Goal: Find specific page/section: Find specific page/section

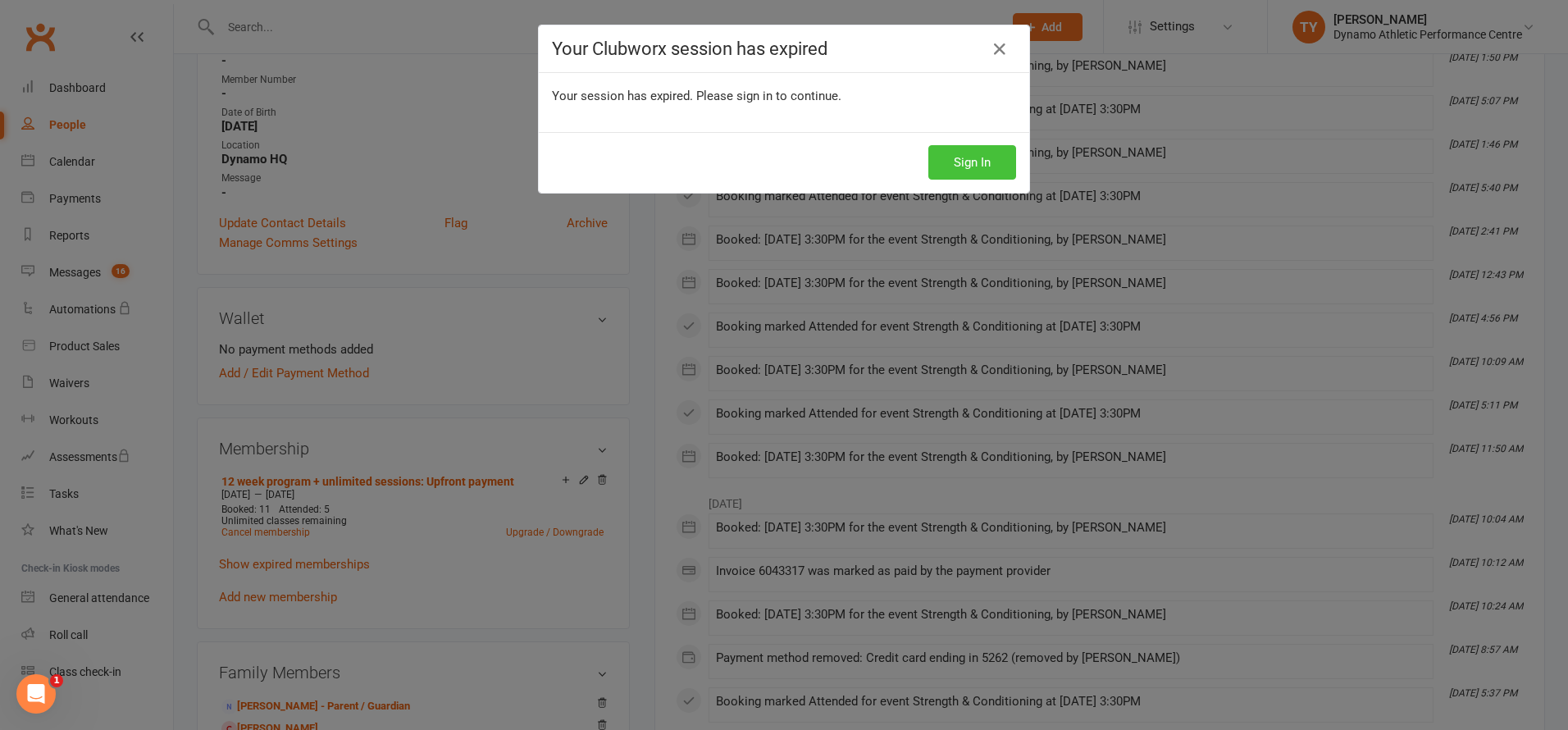
click at [966, 158] on button "Sign In" at bounding box center [972, 162] width 88 height 35
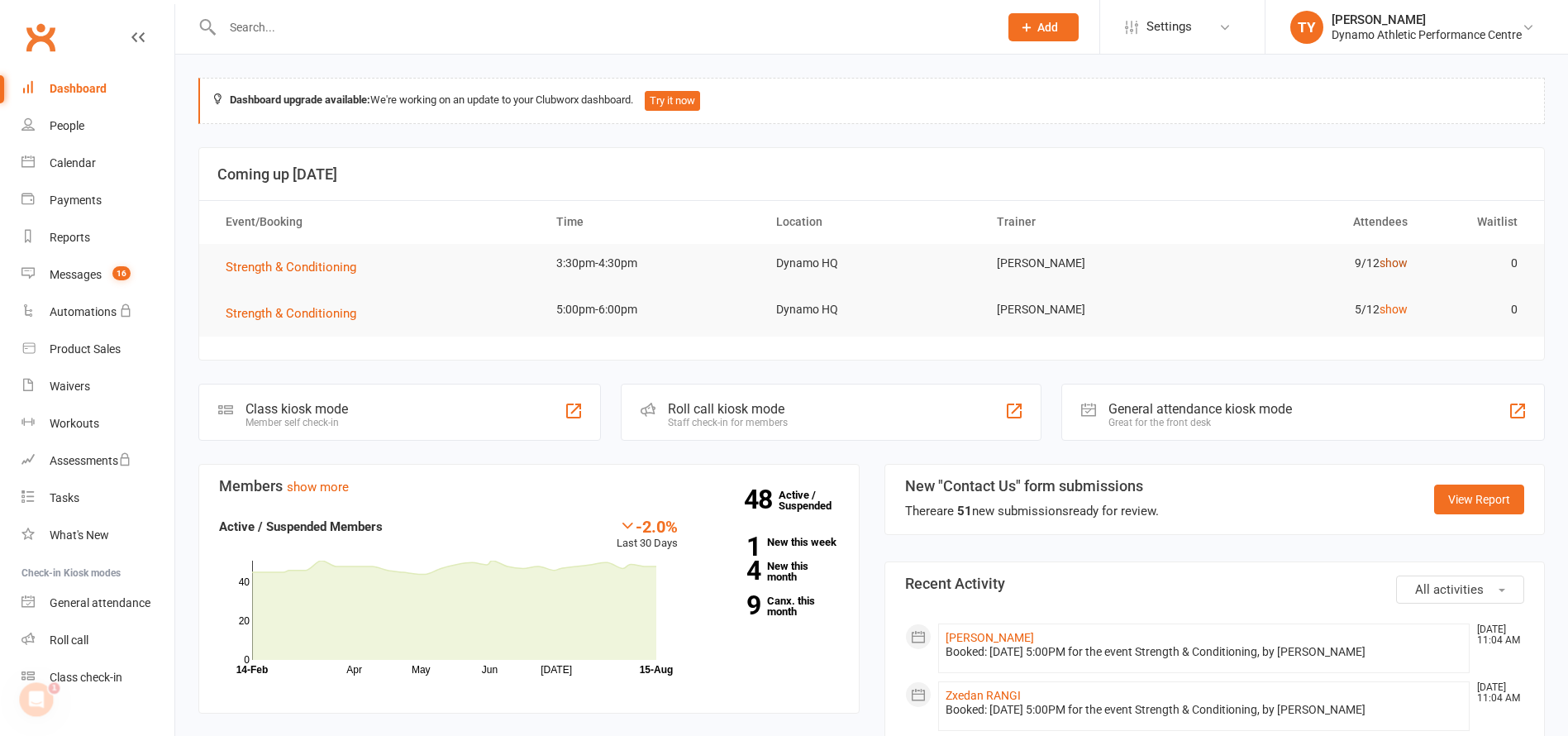
click at [1398, 262] on link "show" at bounding box center [1393, 263] width 28 height 13
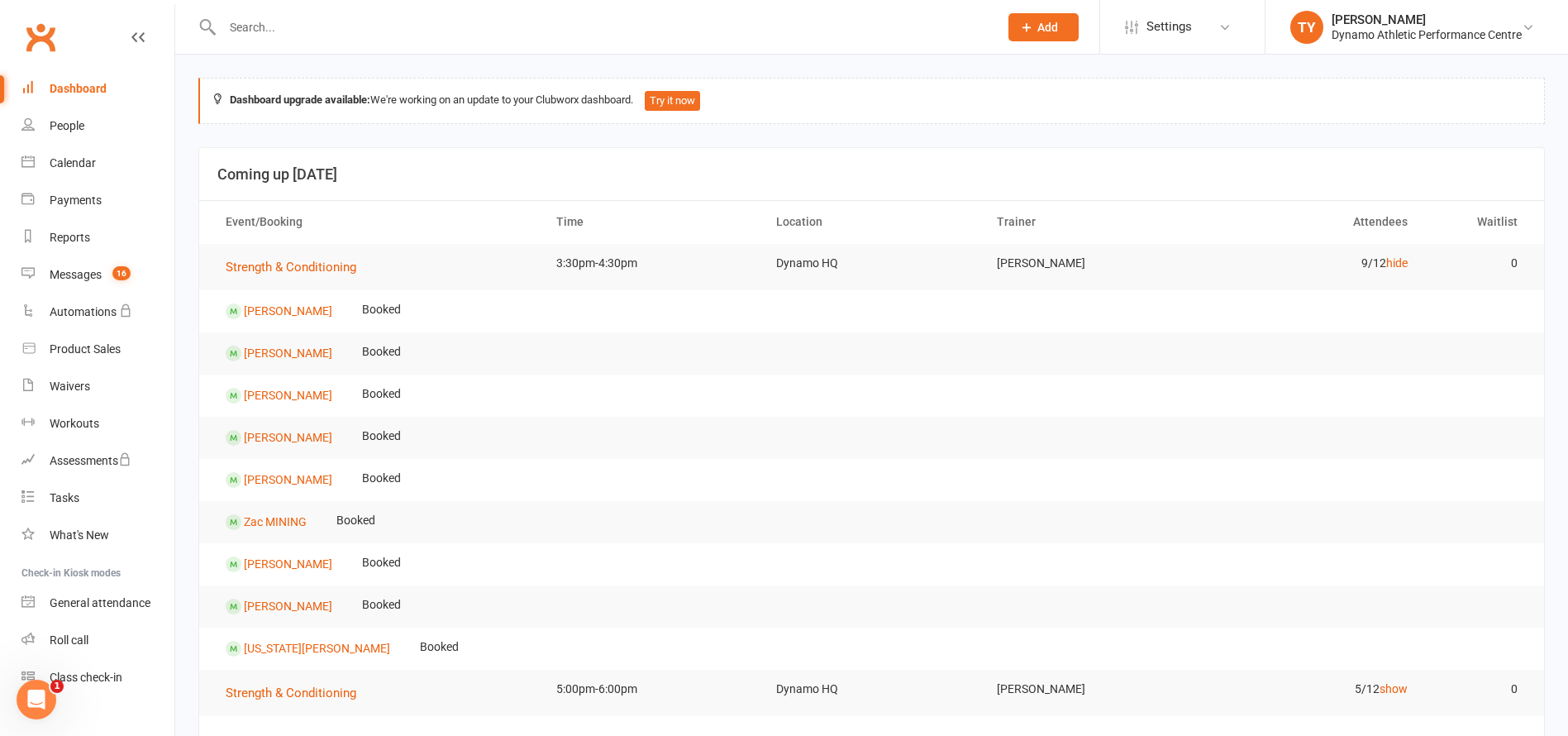
click at [279, 25] on input "text" at bounding box center [602, 28] width 770 height 23
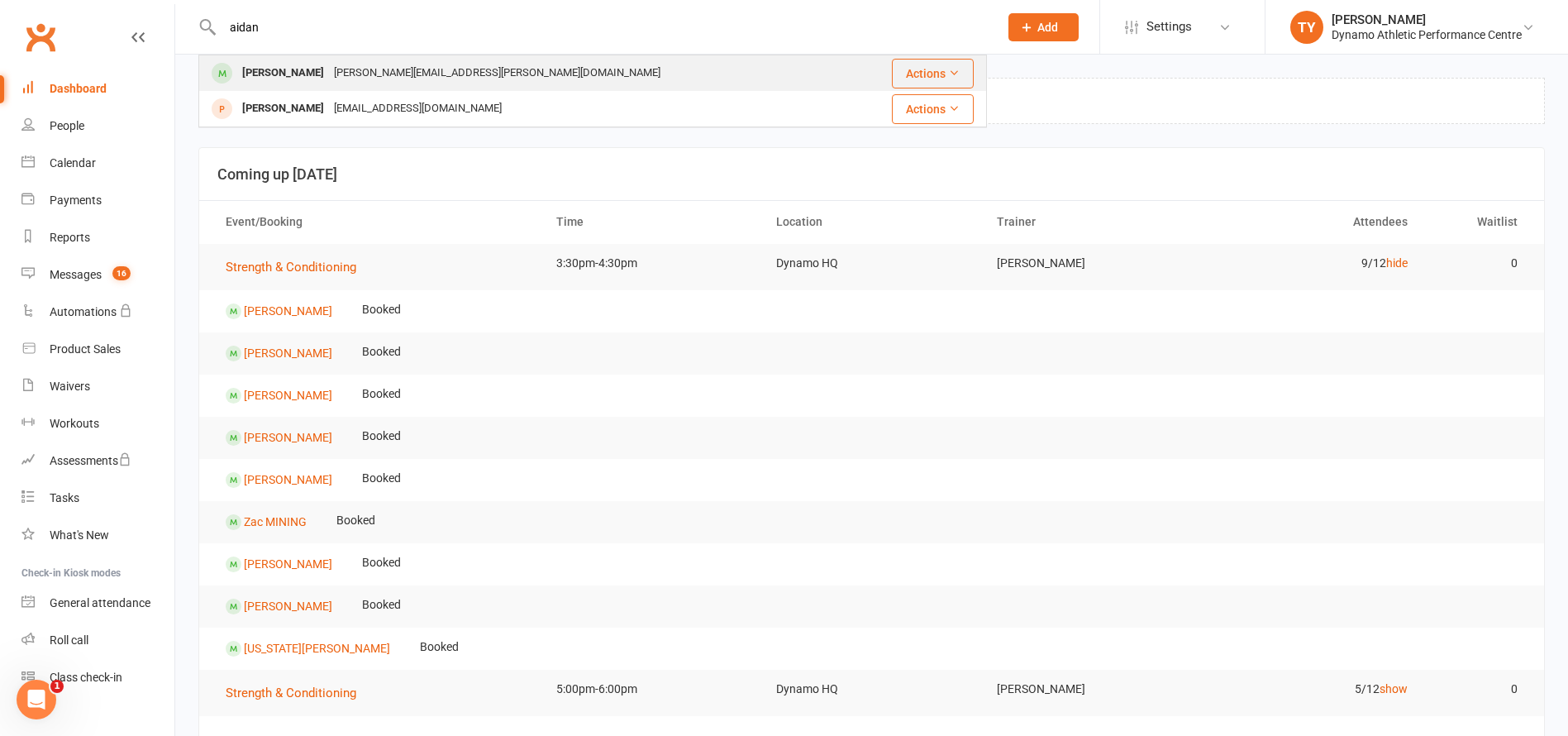
type input "Aidan"
drag, startPoint x: 256, startPoint y: 54, endPoint x: 294, endPoint y: 69, distance: 40.9
click at [294, 69] on div "Aidan MURPHY" at bounding box center [283, 72] width 92 height 24
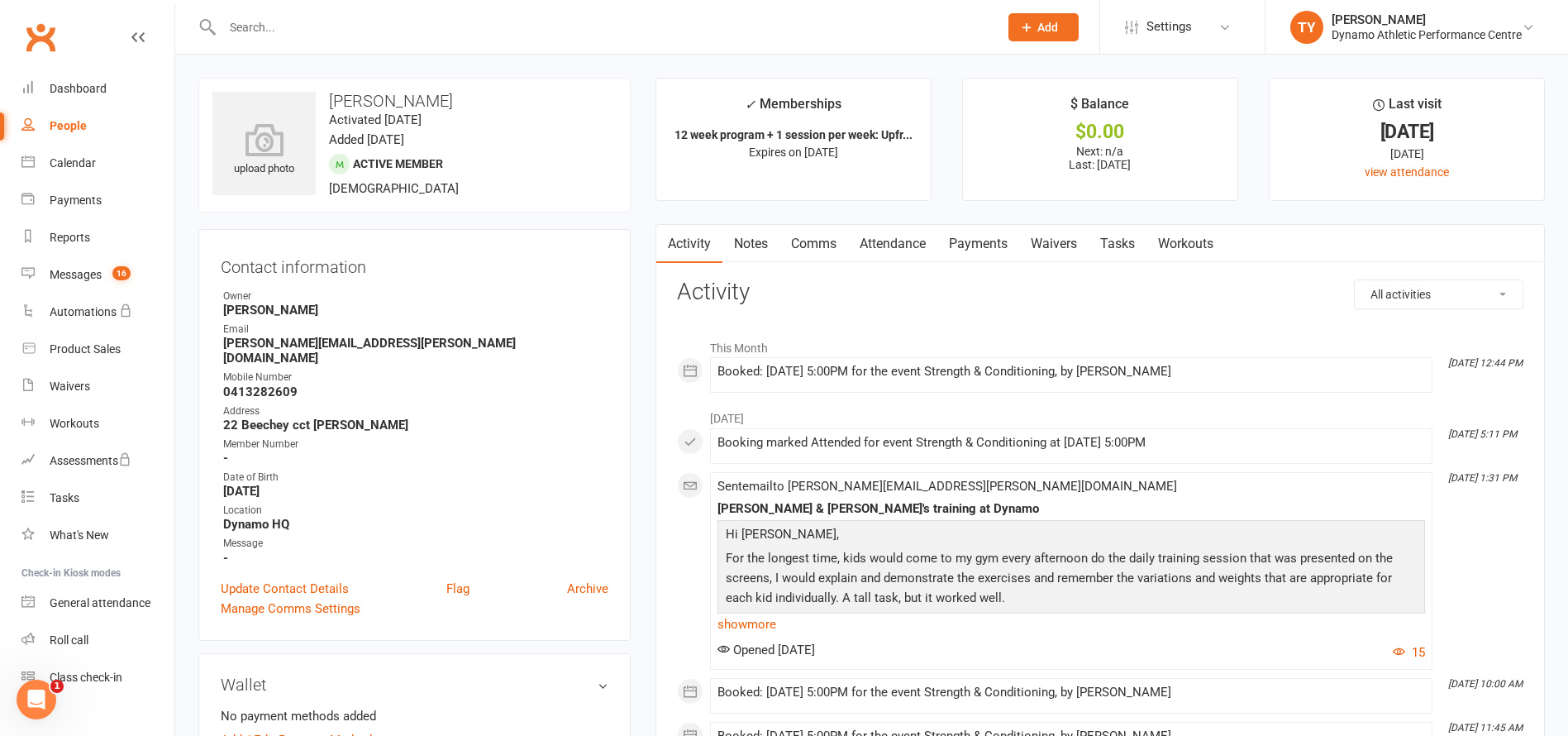
click at [905, 241] on link "Attendance" at bounding box center [893, 244] width 89 height 38
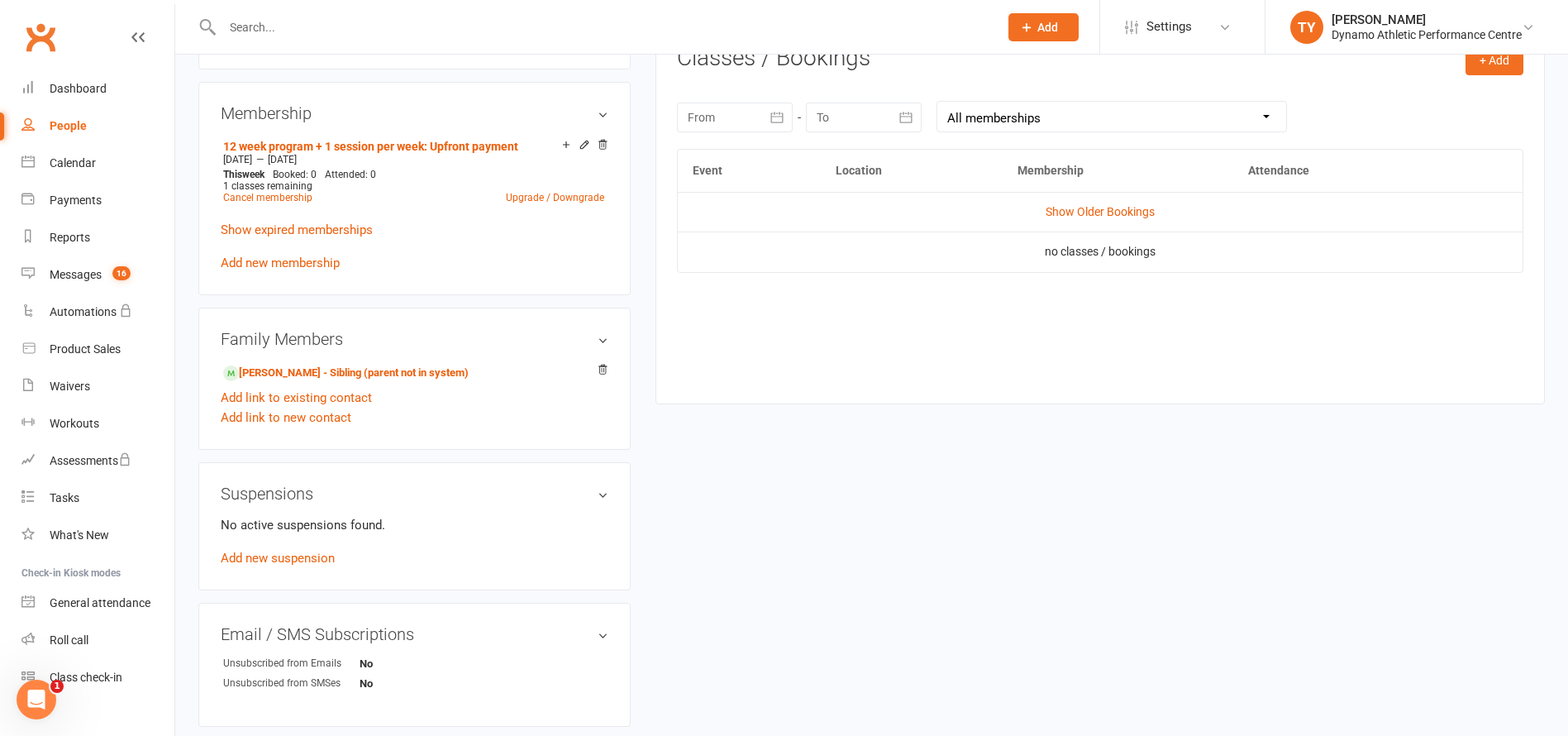
scroll to position [599, 0]
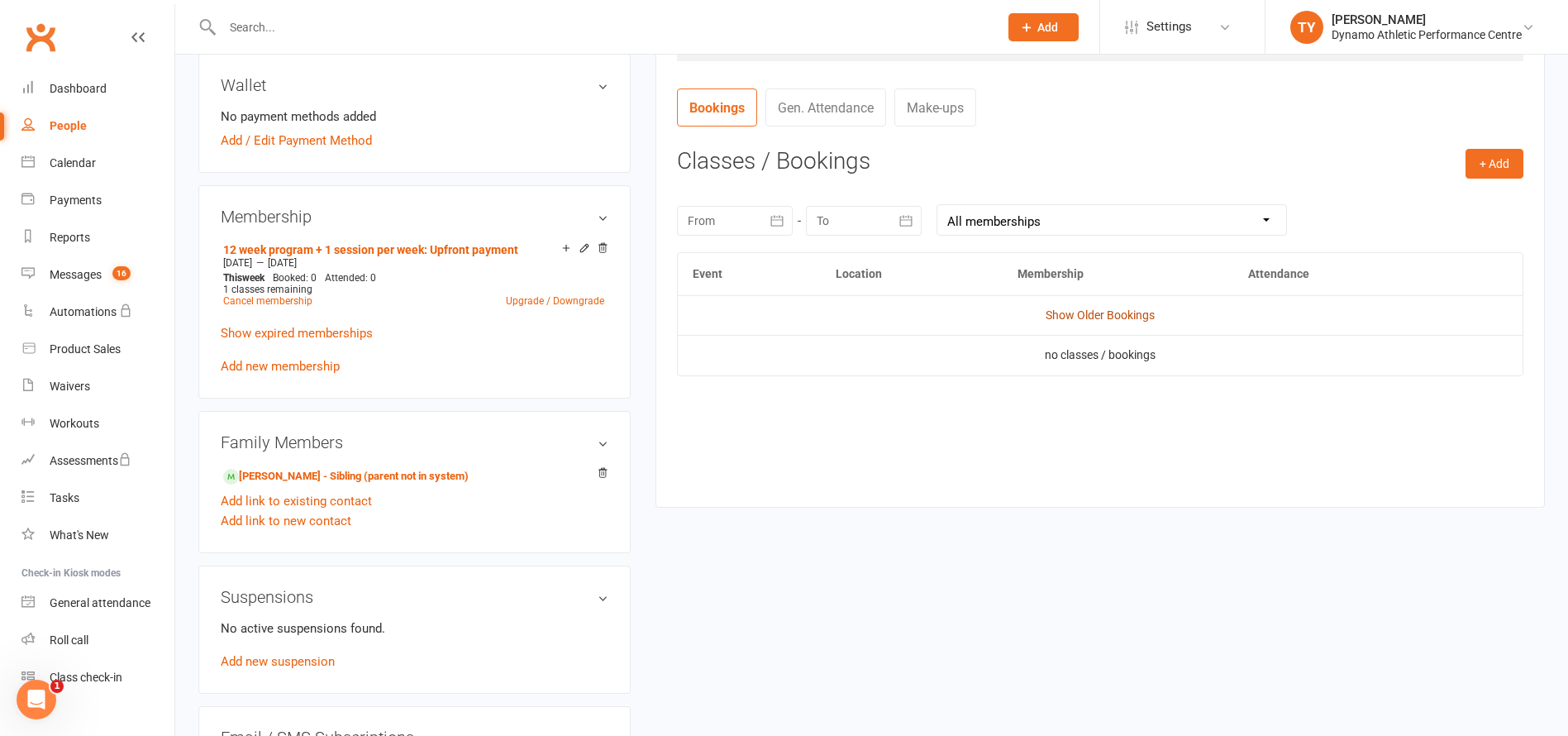
click at [1095, 311] on link "Show Older Bookings" at bounding box center [1100, 314] width 109 height 13
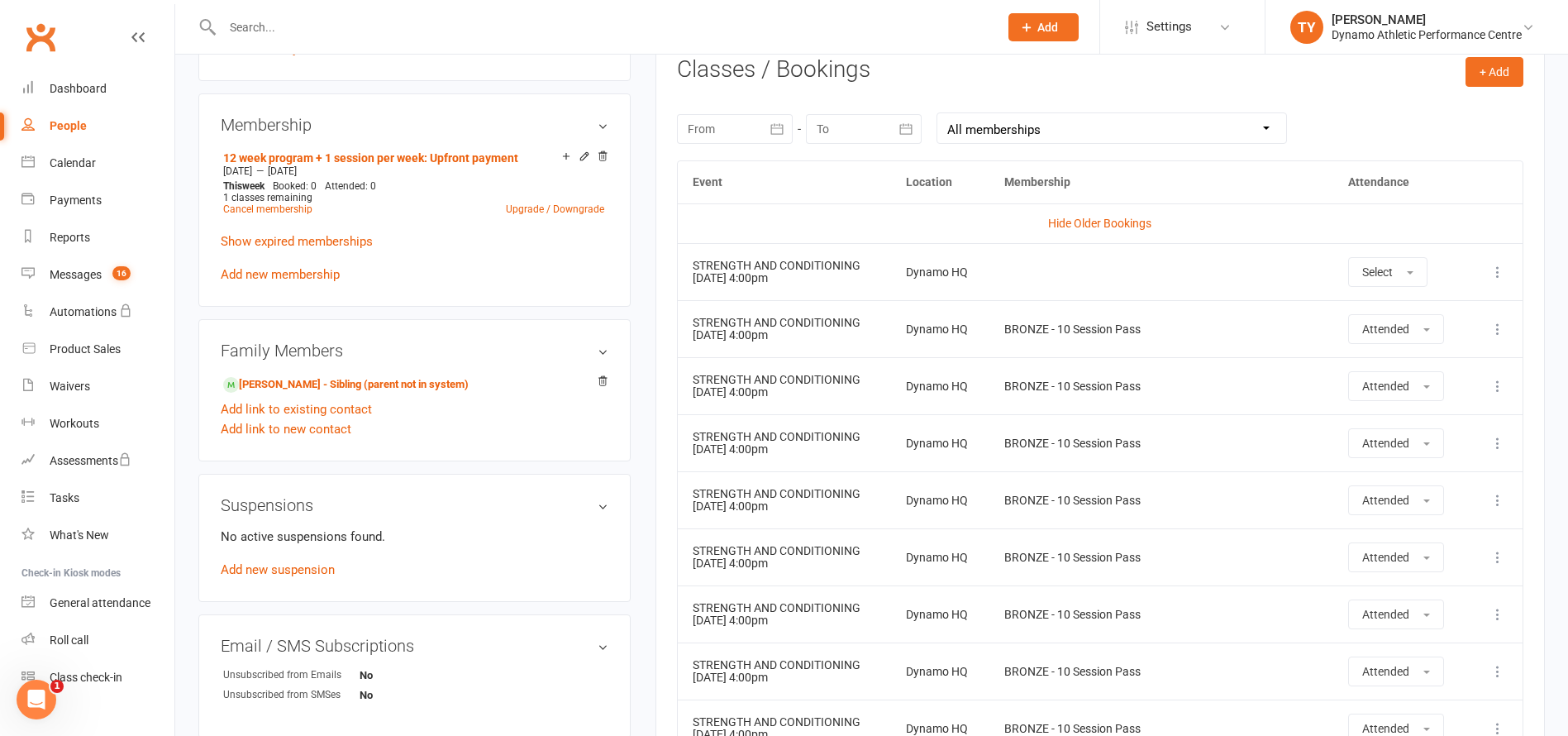
scroll to position [0, 0]
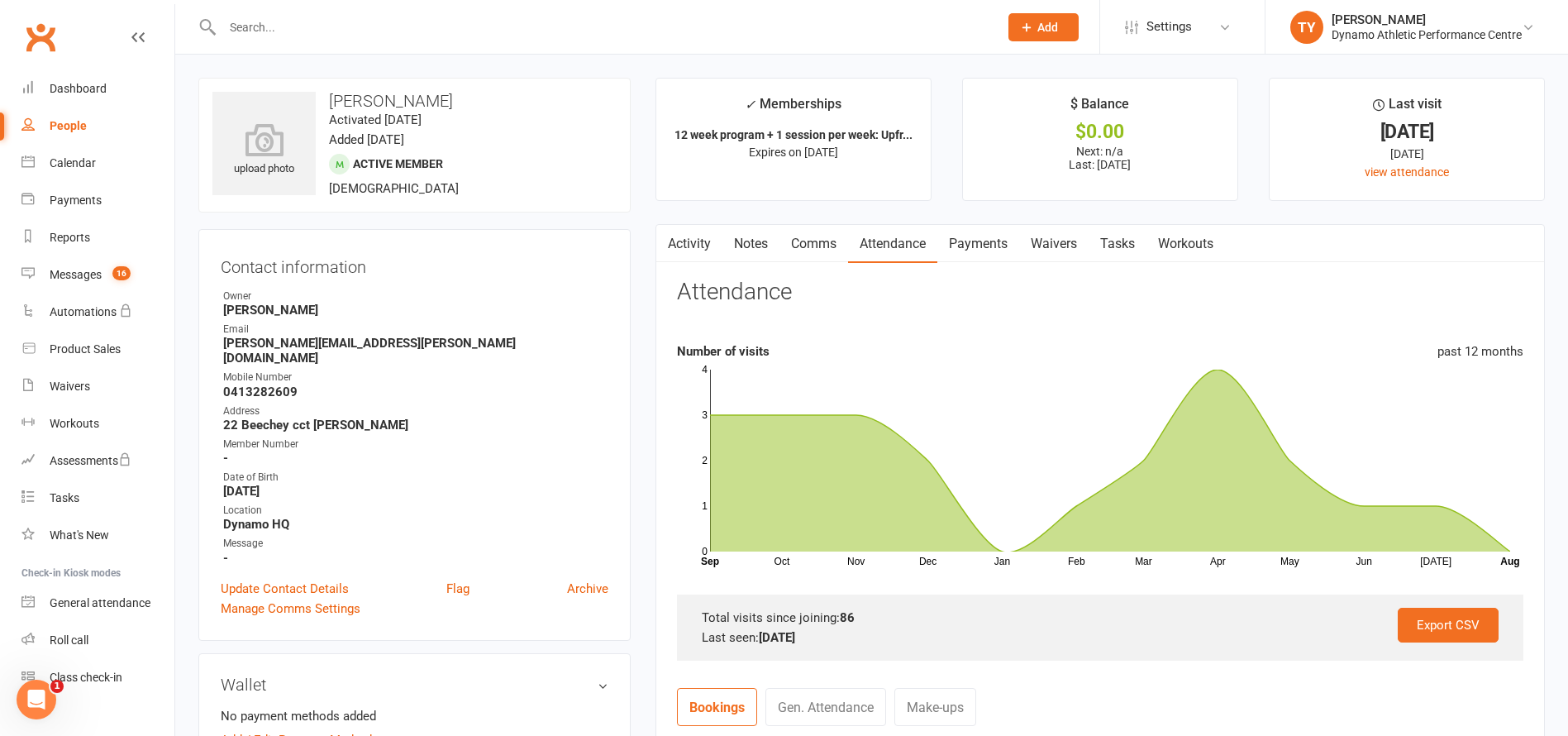
click at [828, 247] on link "Comms" at bounding box center [813, 244] width 69 height 38
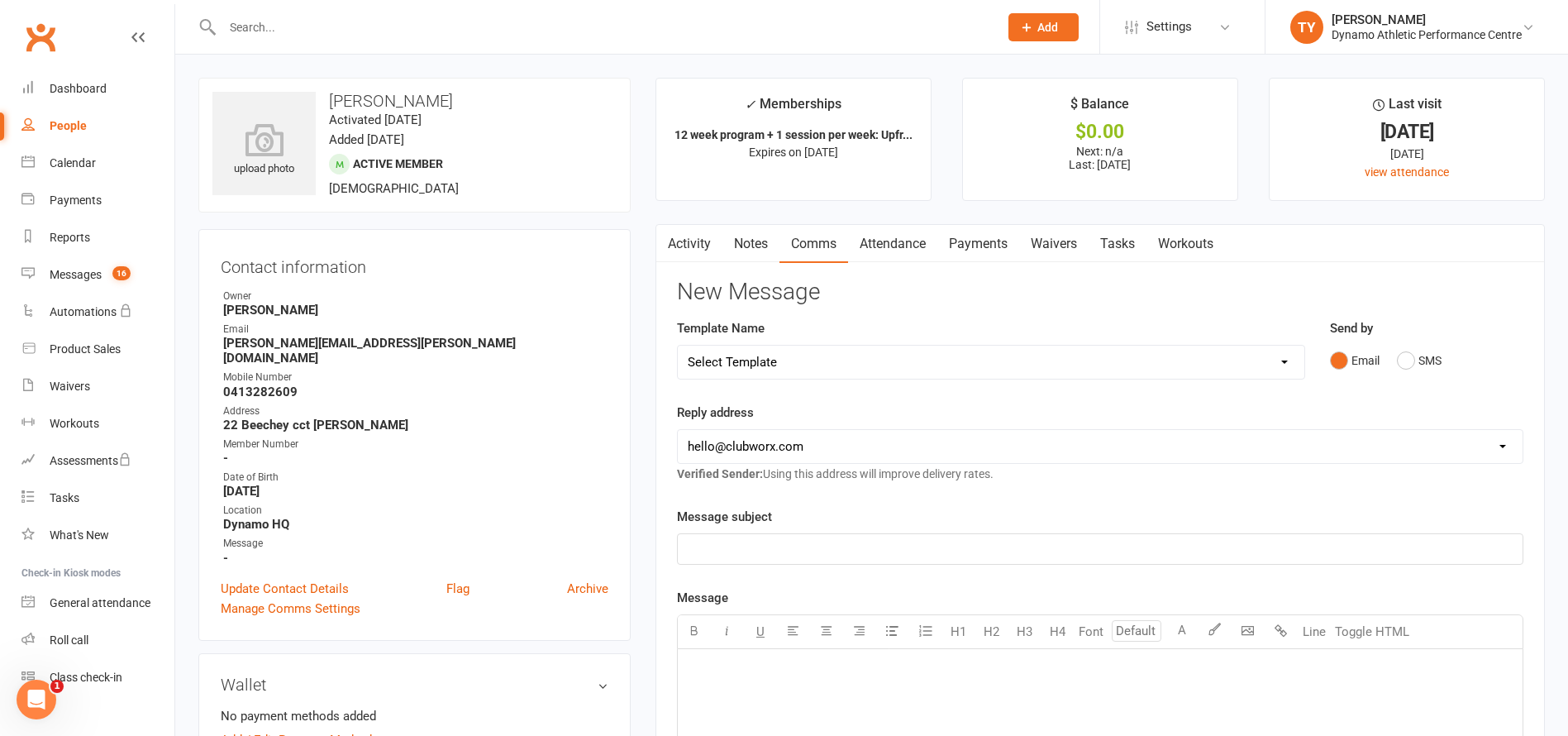
click at [684, 254] on link "Activity" at bounding box center [689, 244] width 66 height 38
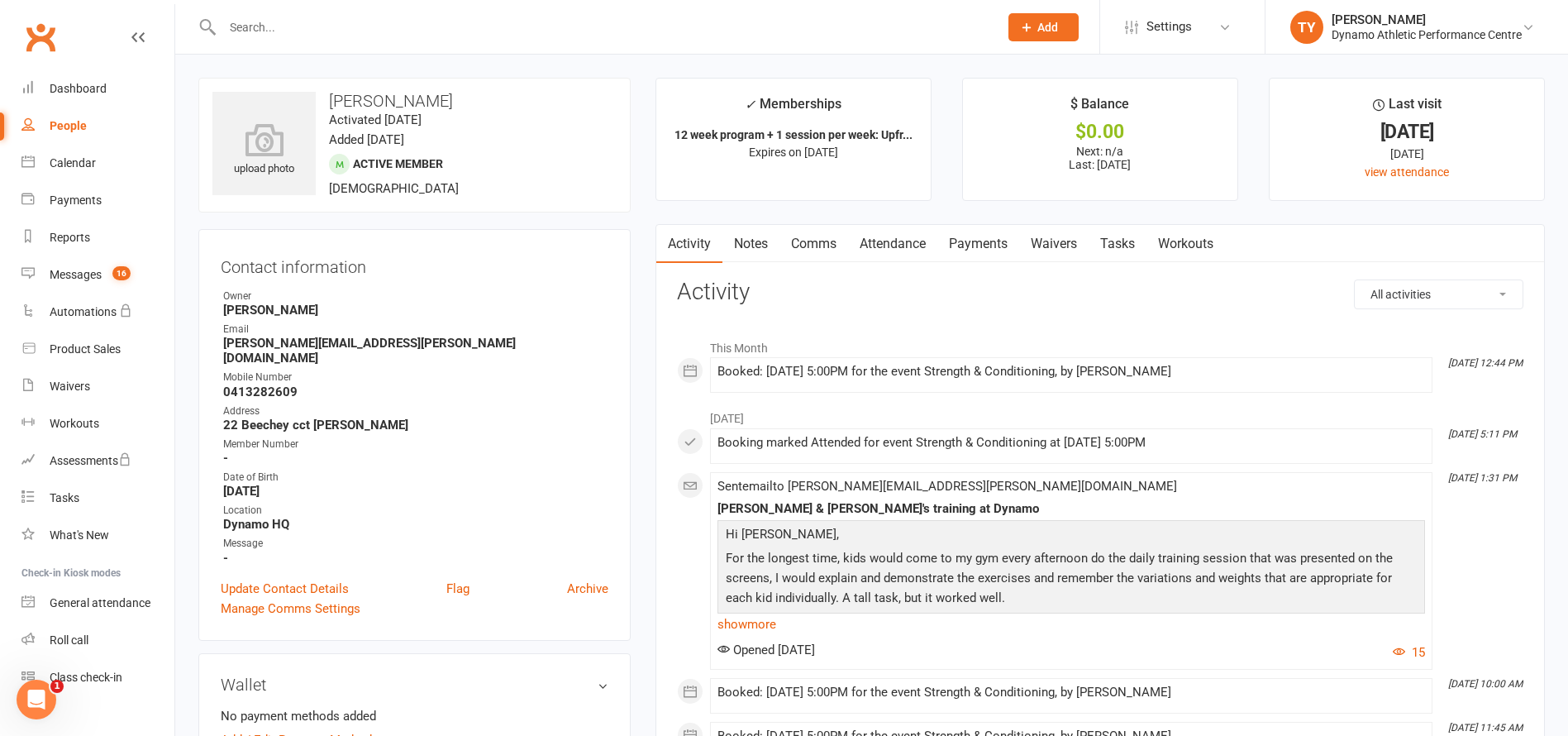
scroll to position [130, 0]
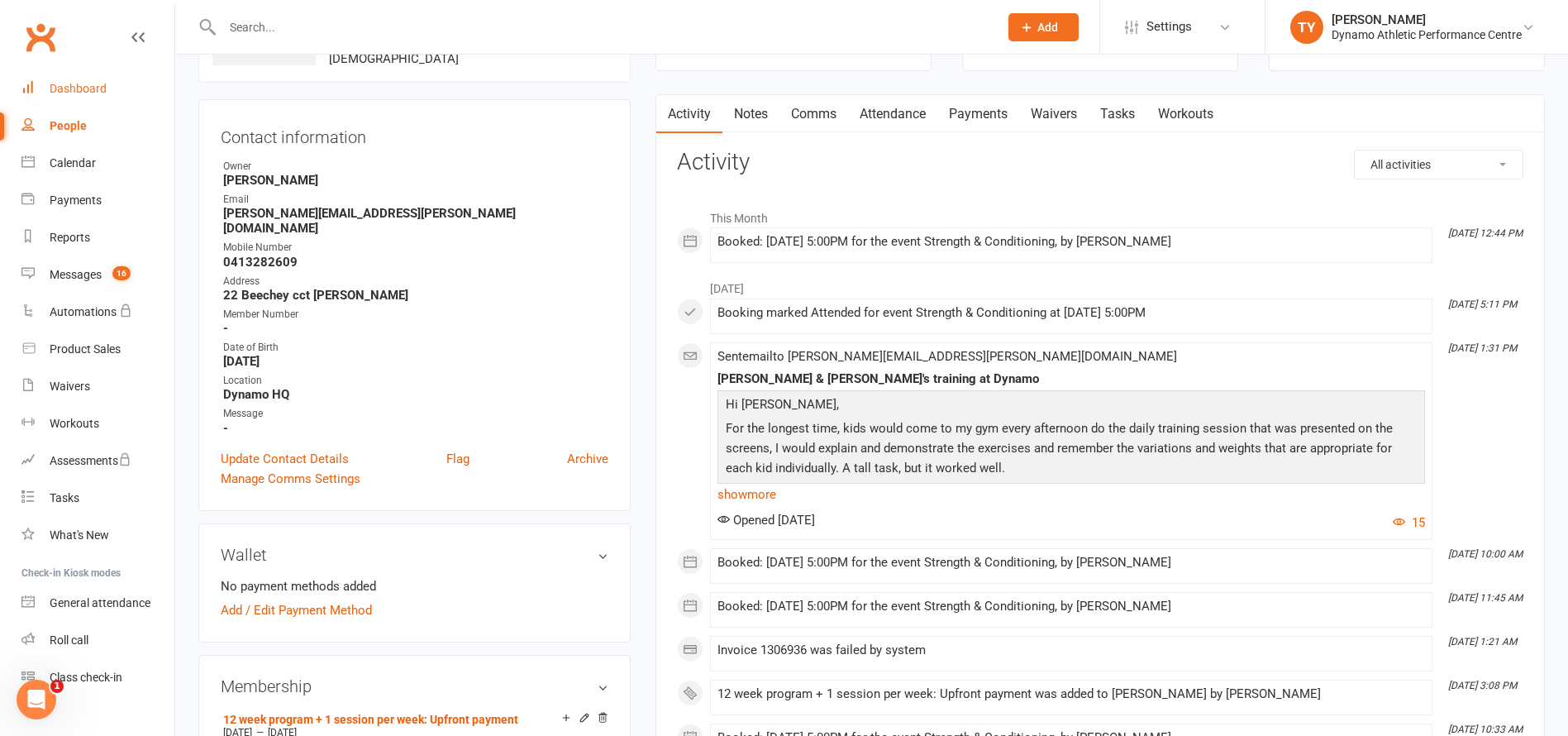
click at [62, 84] on div "Dashboard" at bounding box center [79, 88] width 57 height 13
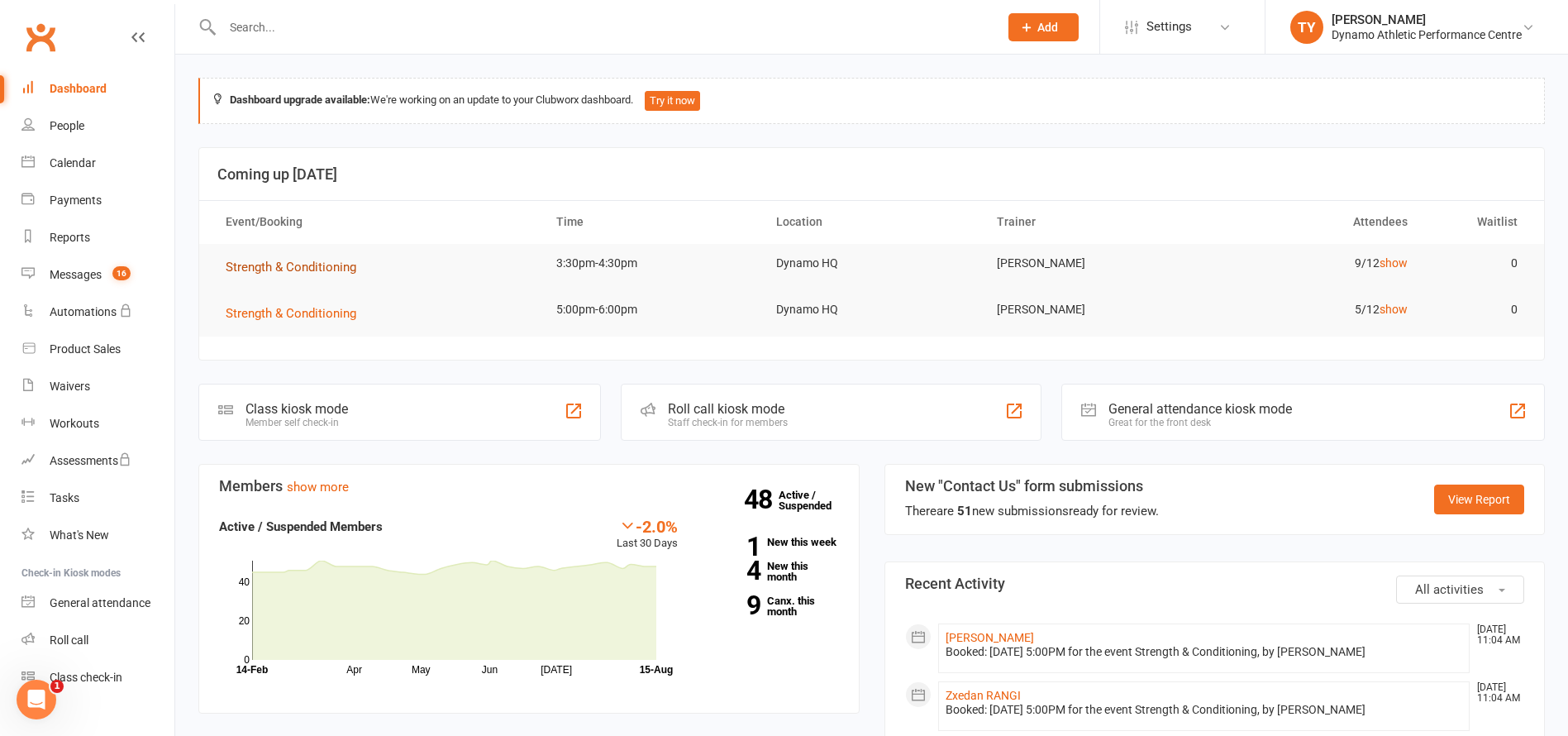
click at [263, 267] on span "Strength & Conditioning" at bounding box center [291, 267] width 130 height 15
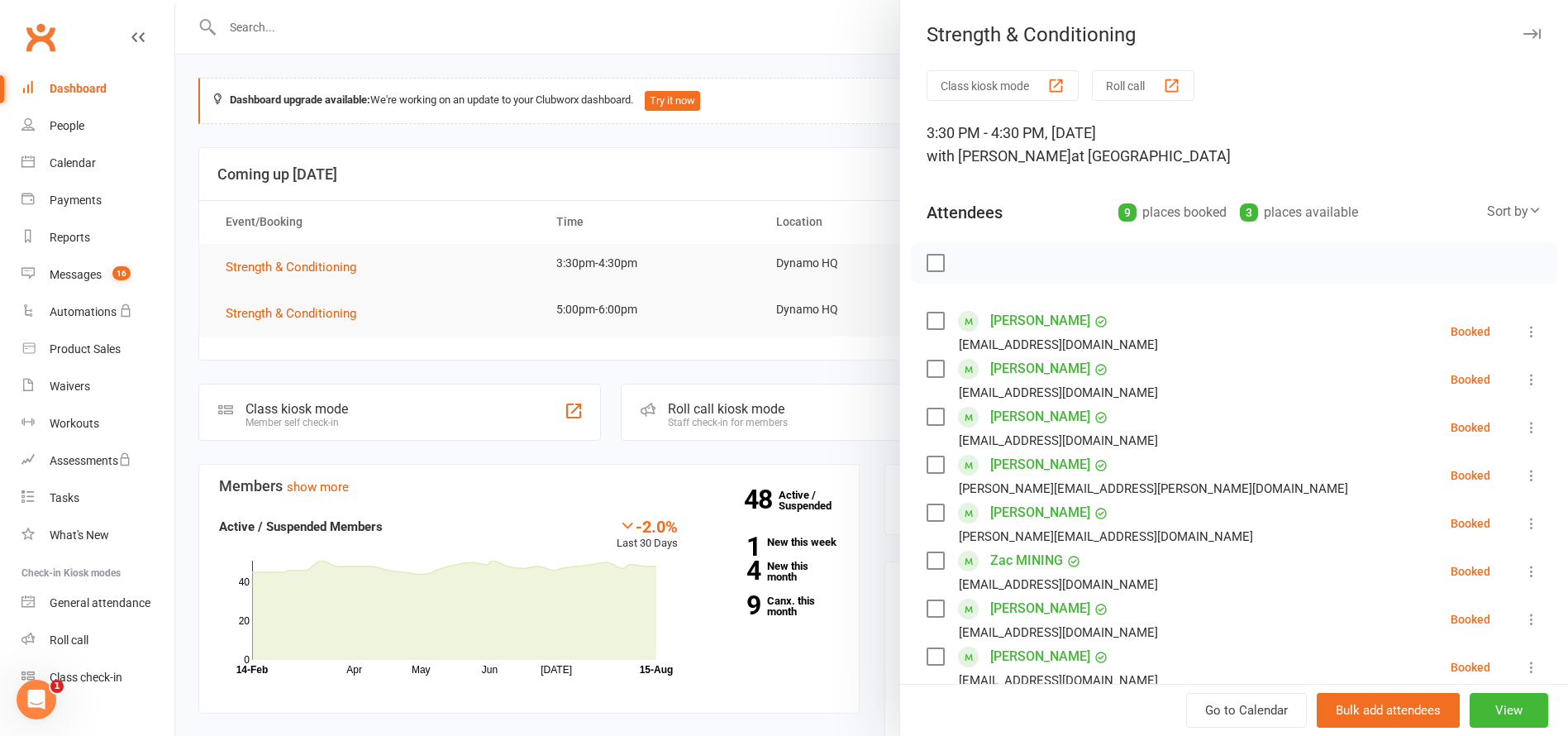
scroll to position [113, 0]
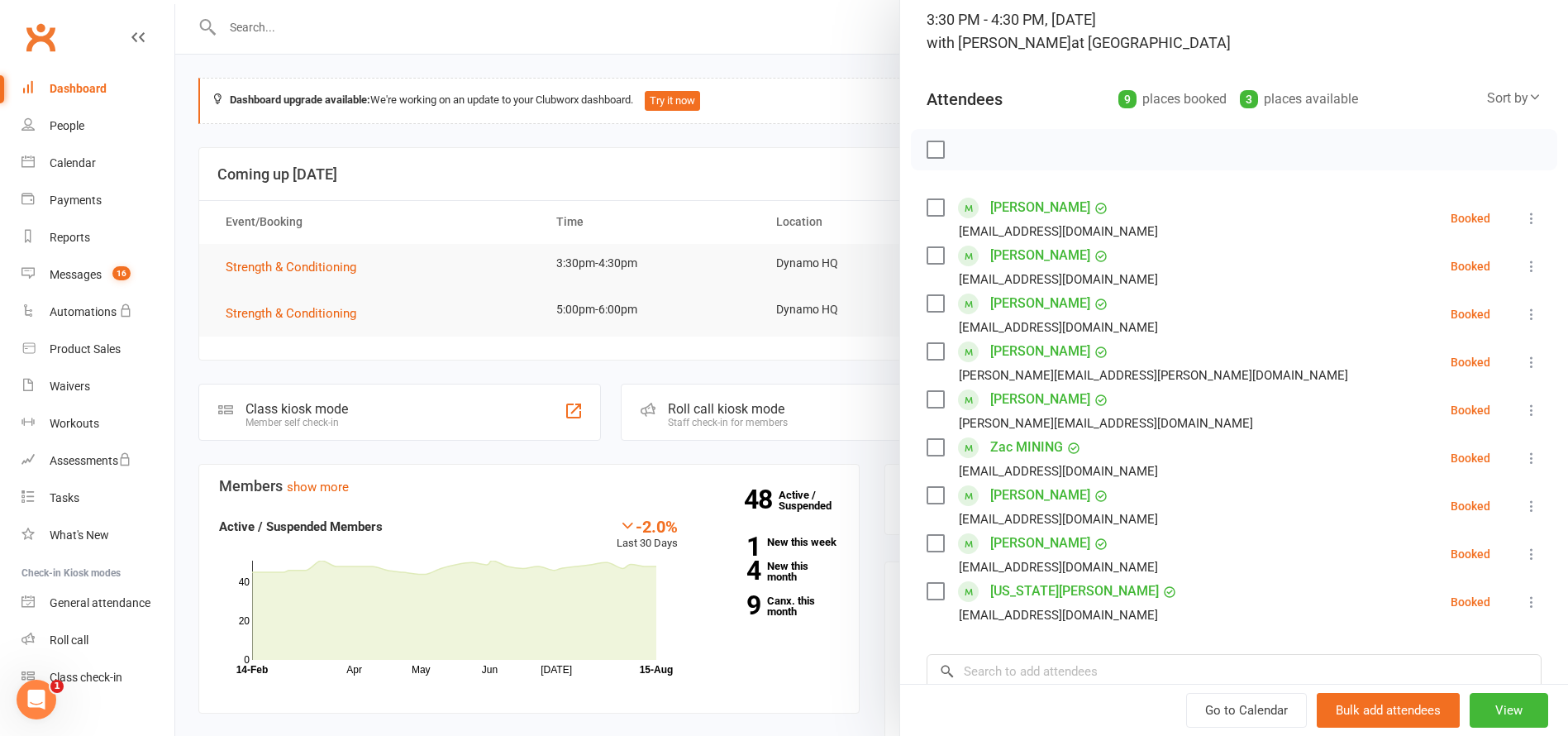
click at [329, 314] on div at bounding box center [872, 368] width 1393 height 736
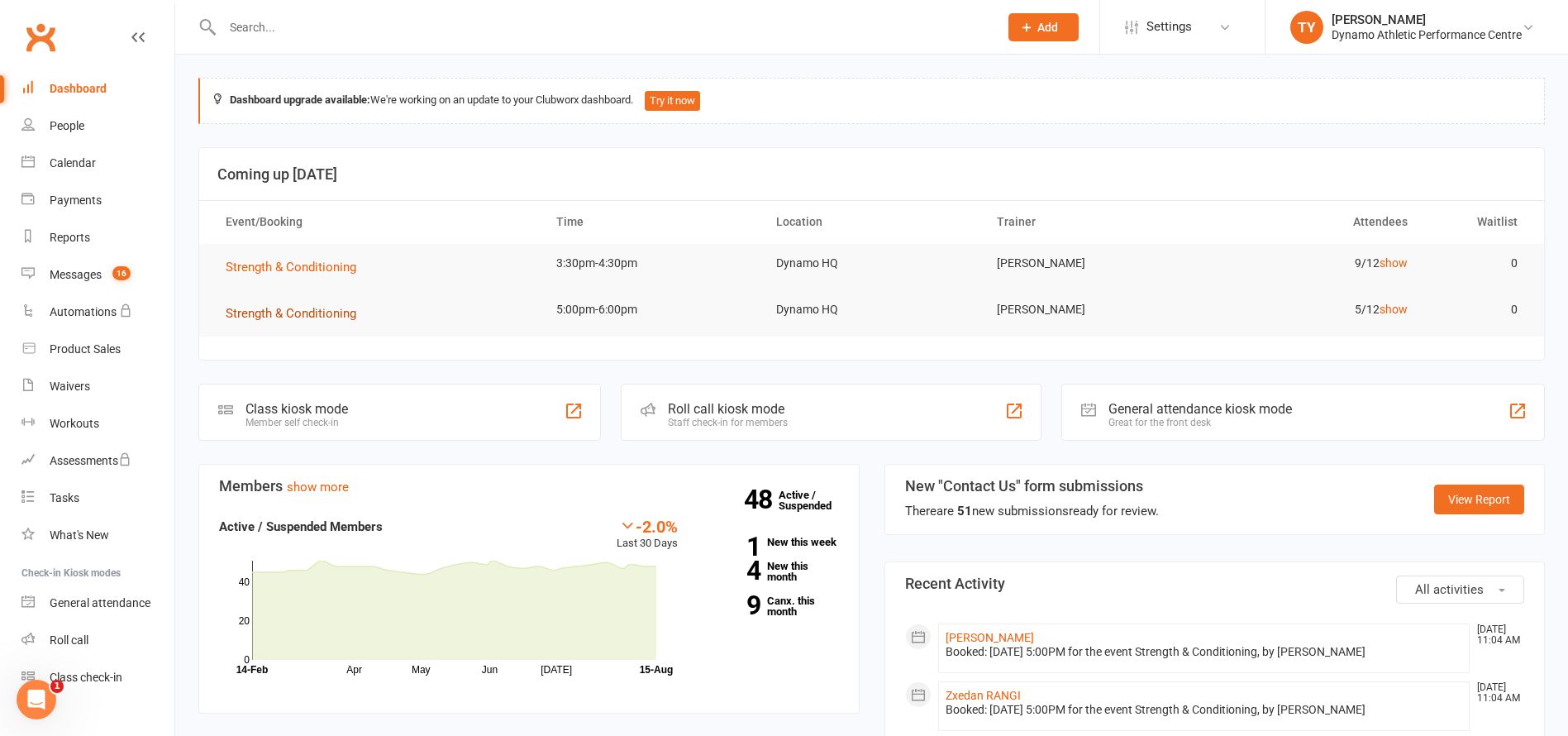
click at [306, 314] on span "Strength & Conditioning" at bounding box center [291, 313] width 130 height 15
